Goal: Information Seeking & Learning: Learn about a topic

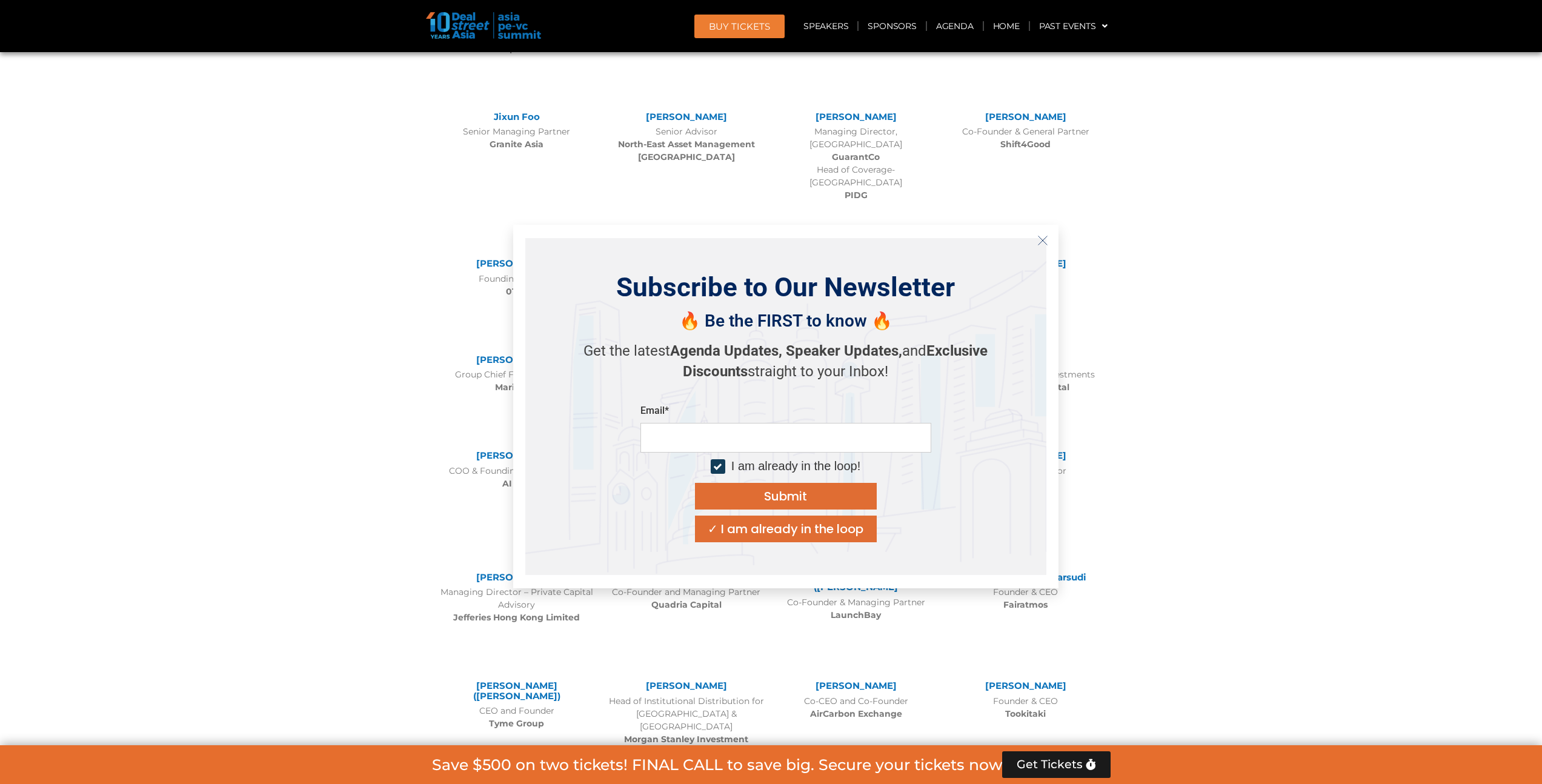
scroll to position [6556, 0]
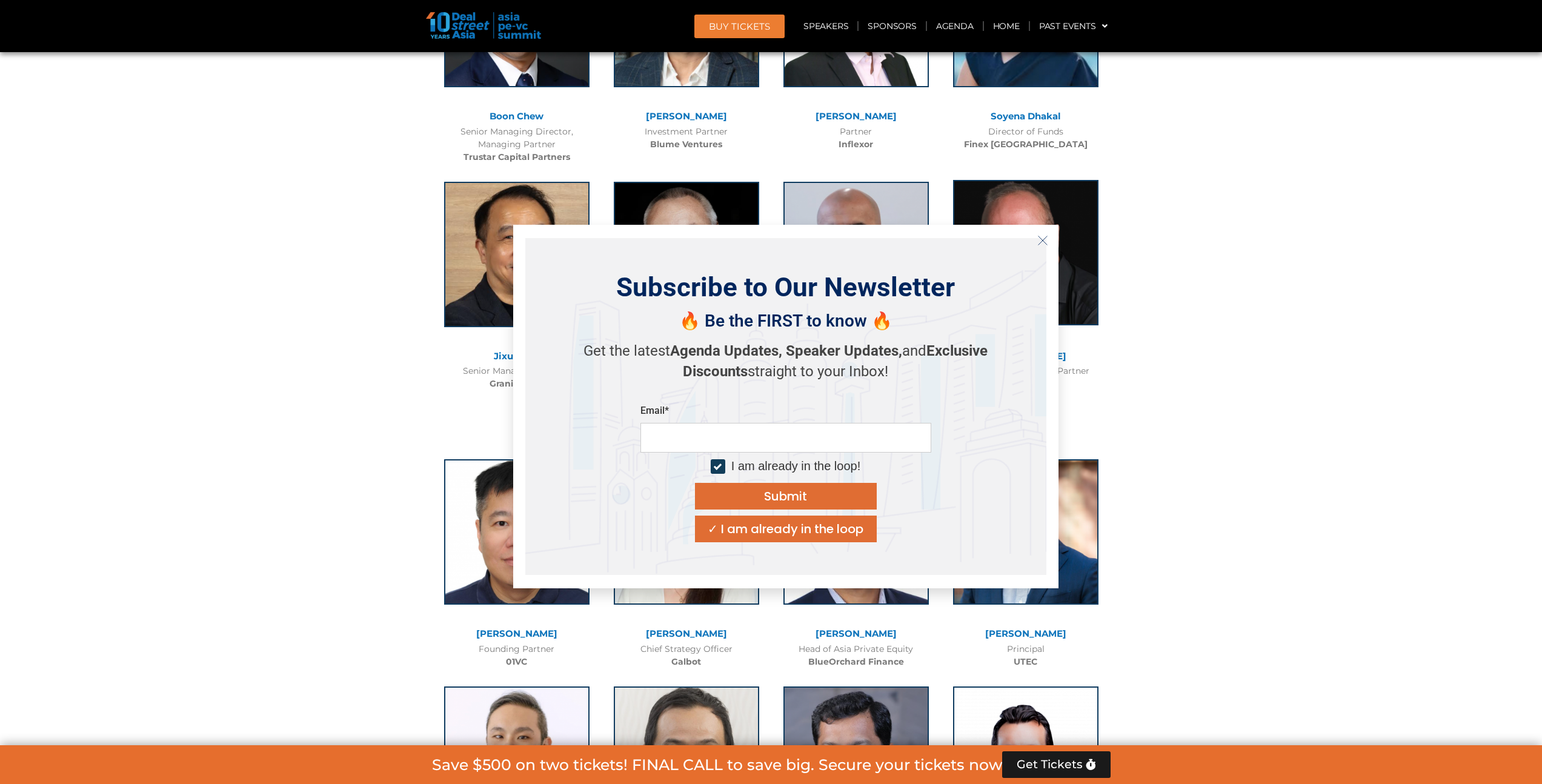
click at [1039, 232] on button "Close" at bounding box center [1042, 240] width 20 height 20
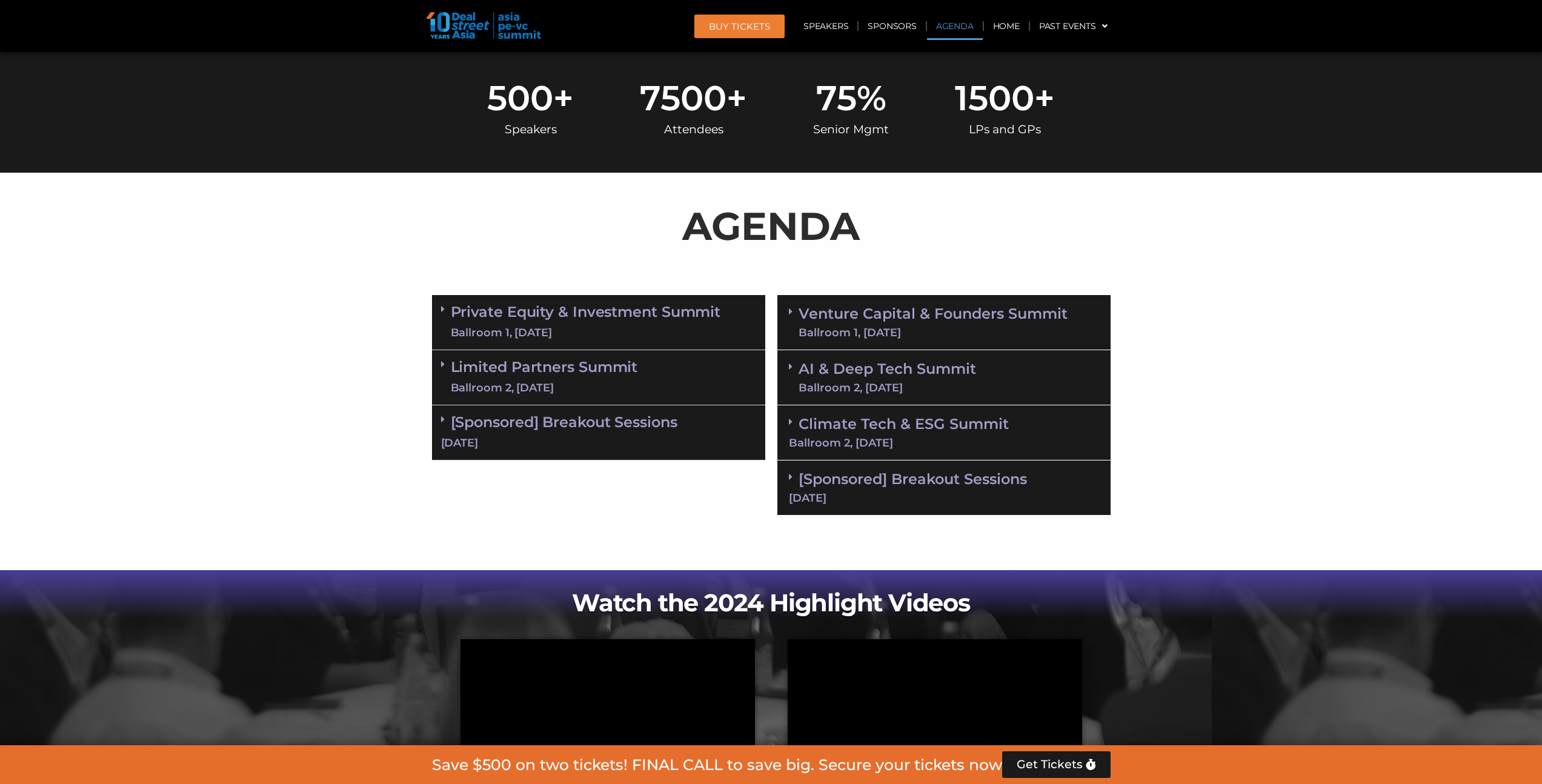
scroll to position [459, 0]
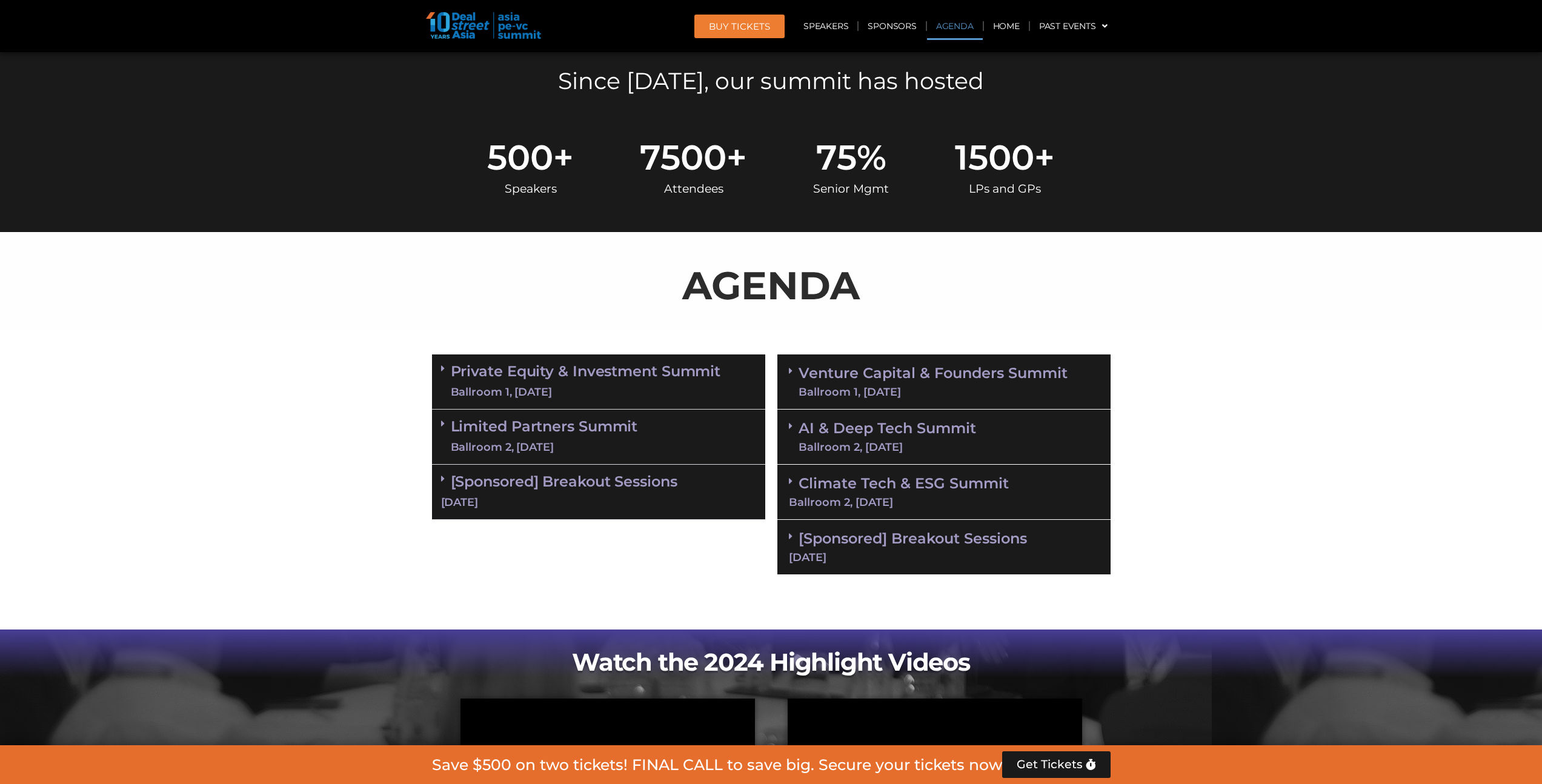
click at [874, 488] on link "Climate Tech & ESG Summit Ballroom 2, [DATE]" at bounding box center [944, 491] width 310 height 34
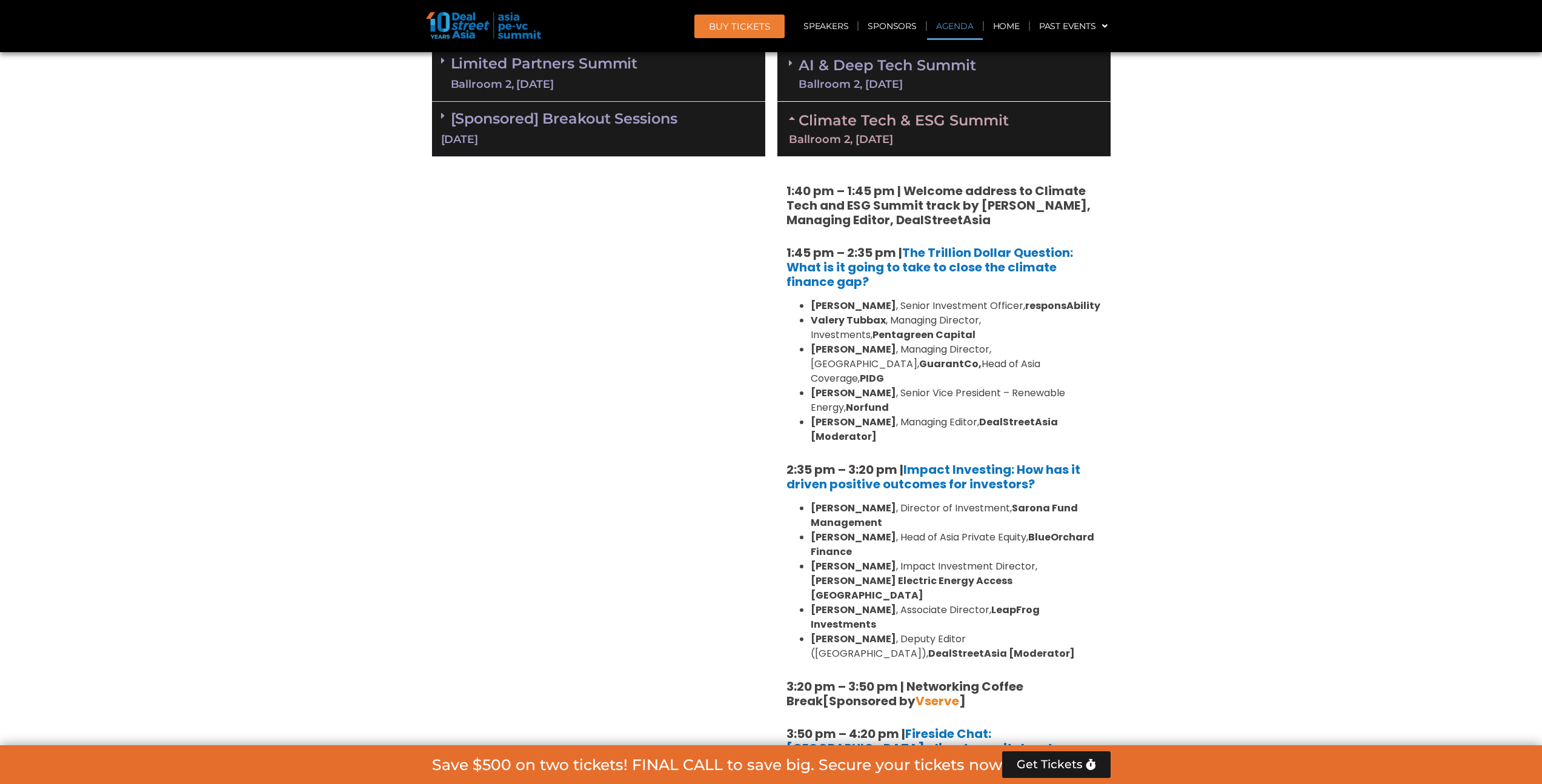
scroll to position [829, 0]
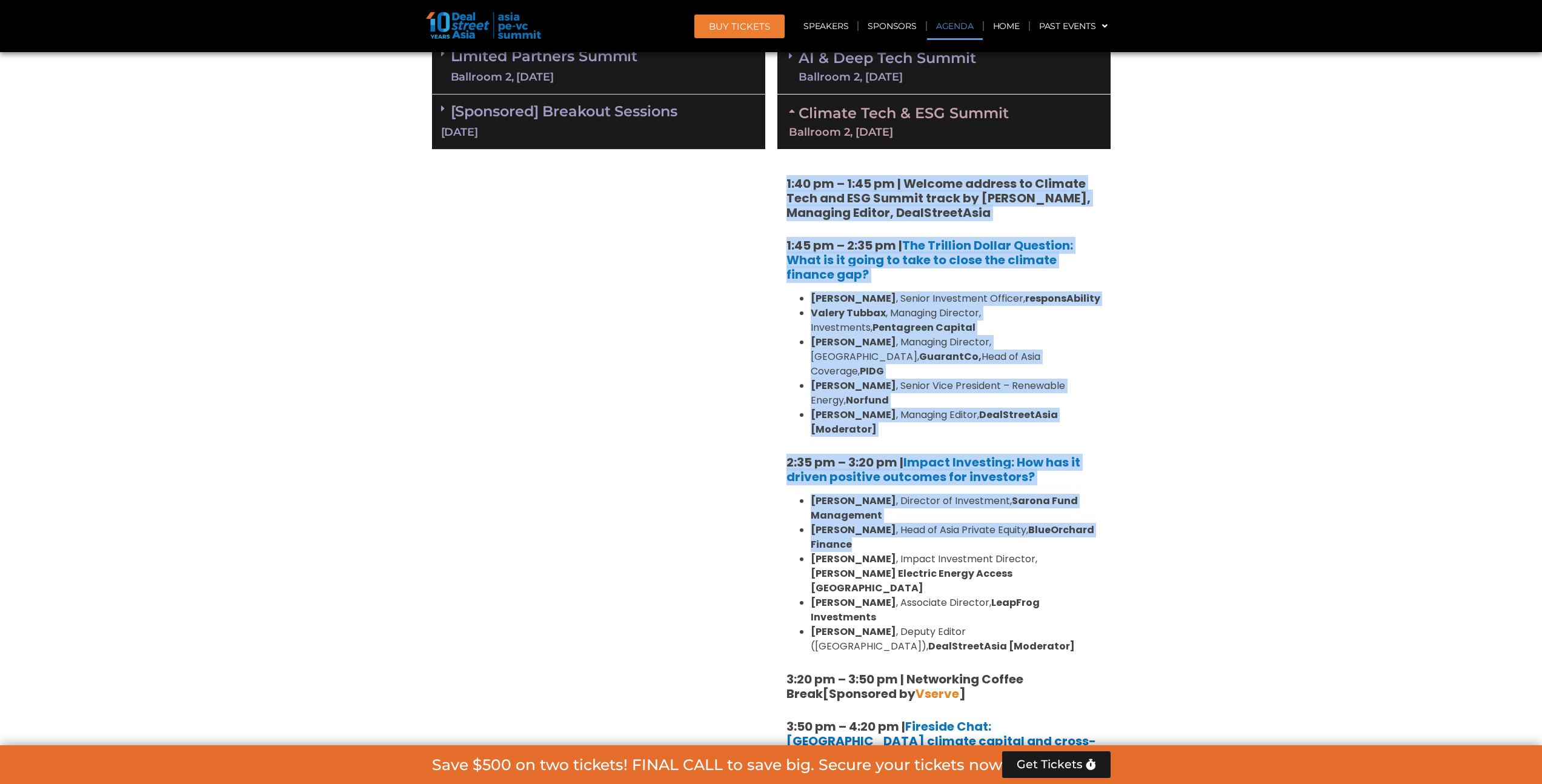
drag, startPoint x: 789, startPoint y: 185, endPoint x: 1071, endPoint y: 515, distance: 434.1
click at [1071, 515] on div "1:40 pm – 1:45 pm | Welcome address to Climate Tech and ESG Summit track by [PE…" at bounding box center [944, 696] width 333 height 1095
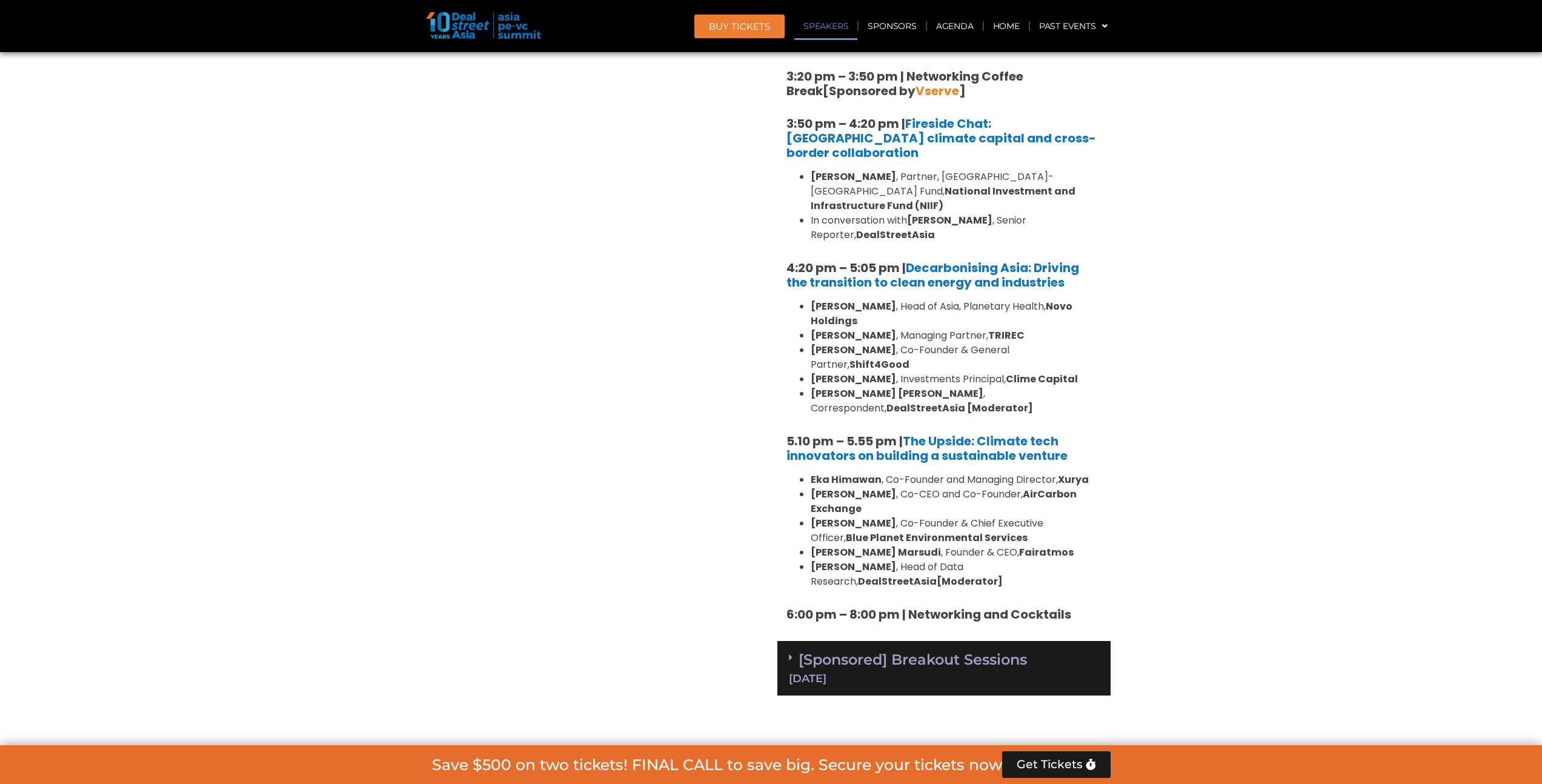
scroll to position [1505, 0]
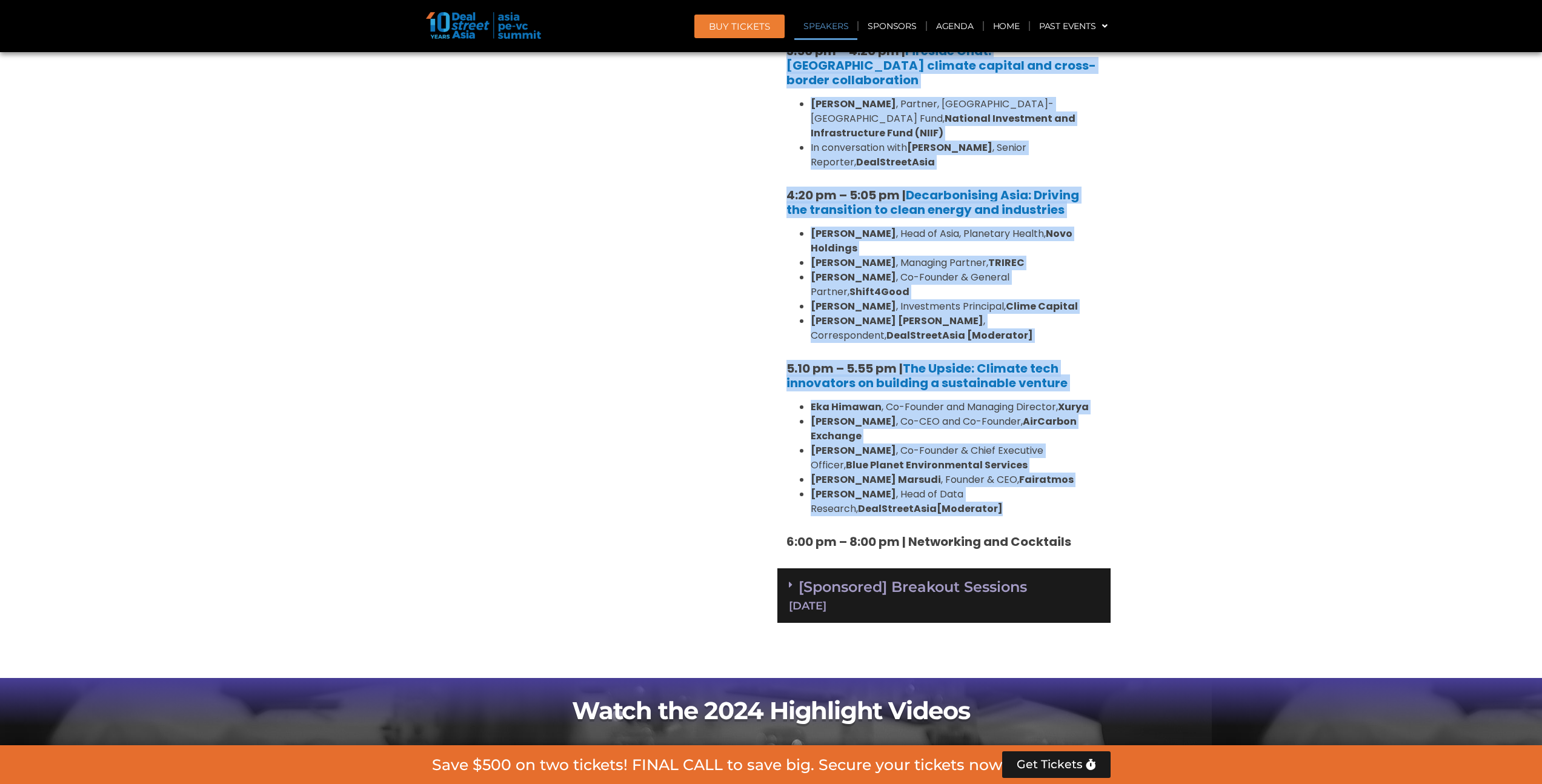
click at [1008, 487] on li "[PERSON_NAME] , Head of Data Research, DealStreetAsia [Moderator]" at bounding box center [955, 501] width 290 height 29
copy div "5:21 lo – 0:34 ip | Dolorsi ametcon ad Elitsed Doei tem INC Utlabo etdol ma Ali…"
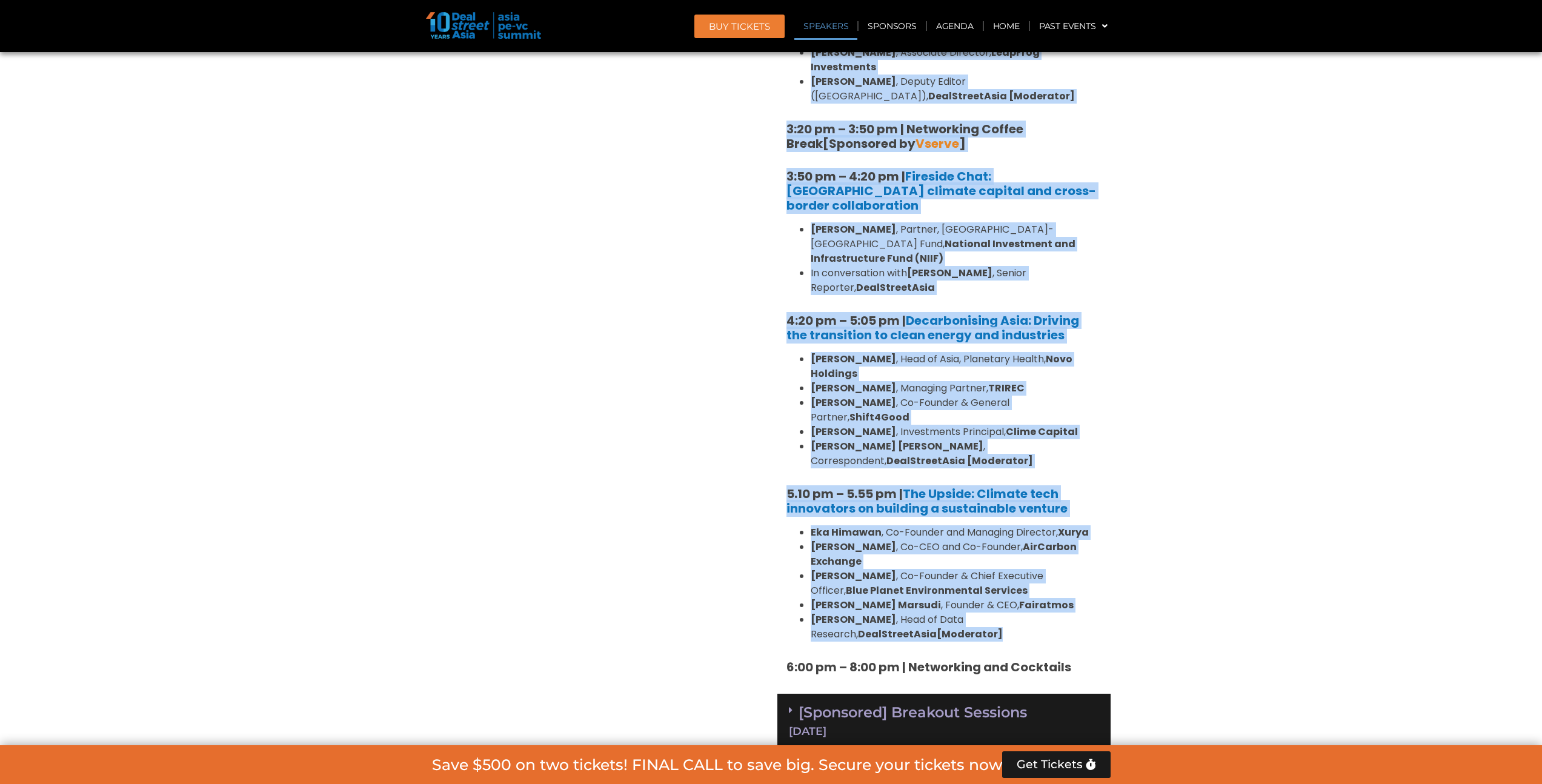
scroll to position [1373, 0]
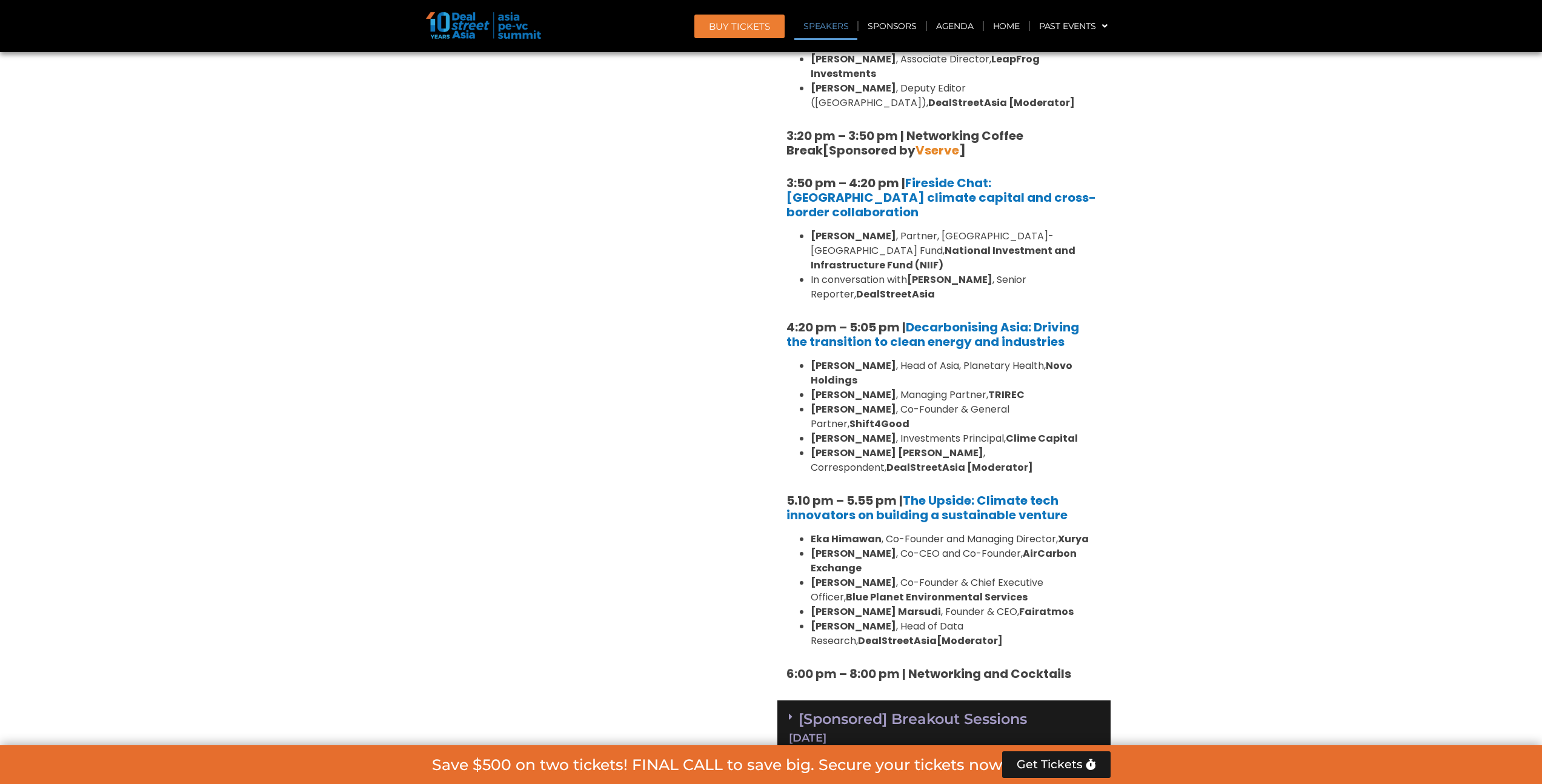
click at [832, 229] on b "[PERSON_NAME]" at bounding box center [853, 235] width 86 height 14
copy b "[DEMOGRAPHIC_DATA]"
